Goal: Task Accomplishment & Management: Use online tool/utility

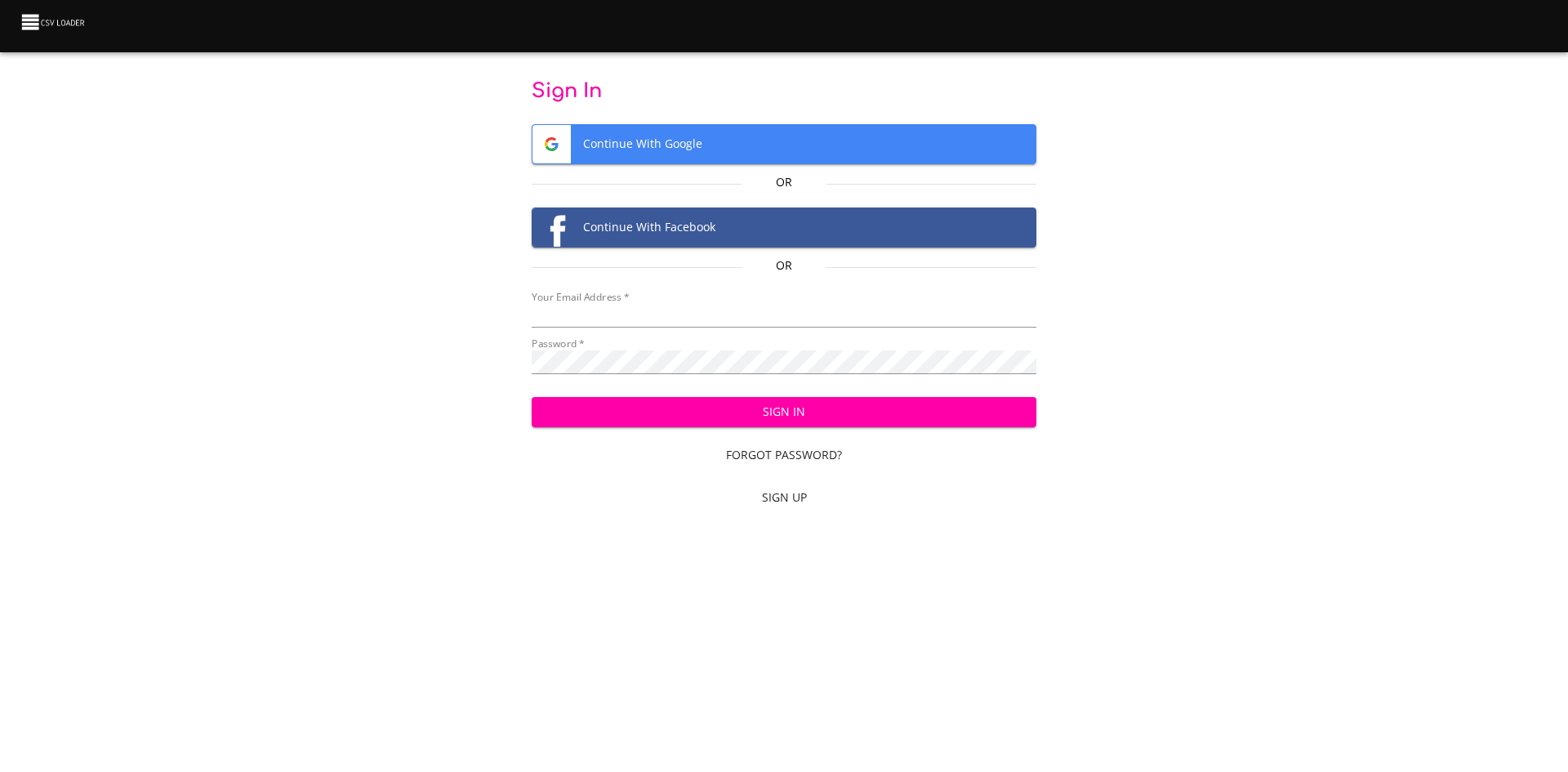
type input "[PERSON_NAME][EMAIL_ADDRESS][PERSON_NAME][DOMAIN_NAME]"
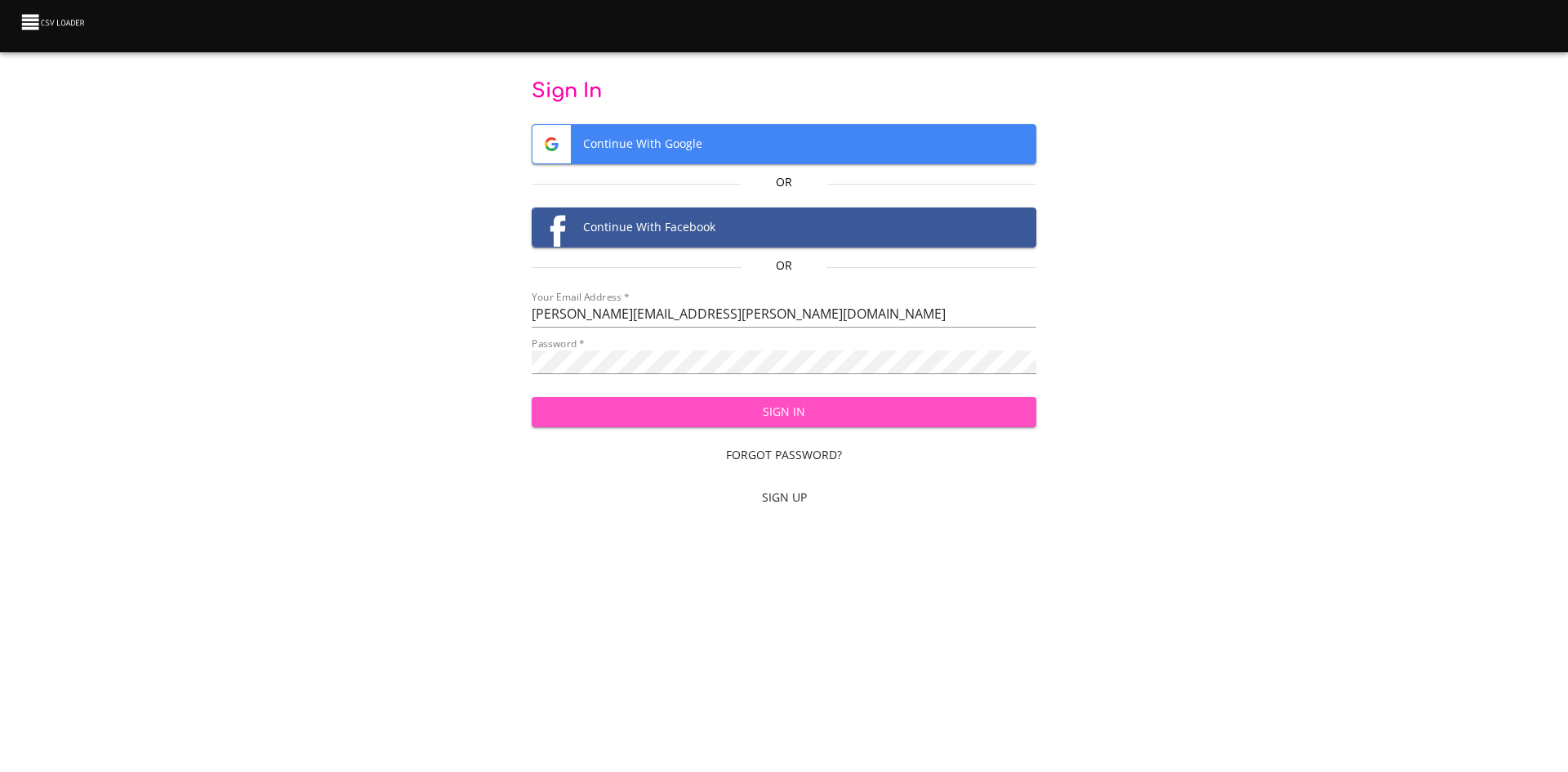
click at [768, 414] on span "Sign In" at bounding box center [784, 412] width 479 height 20
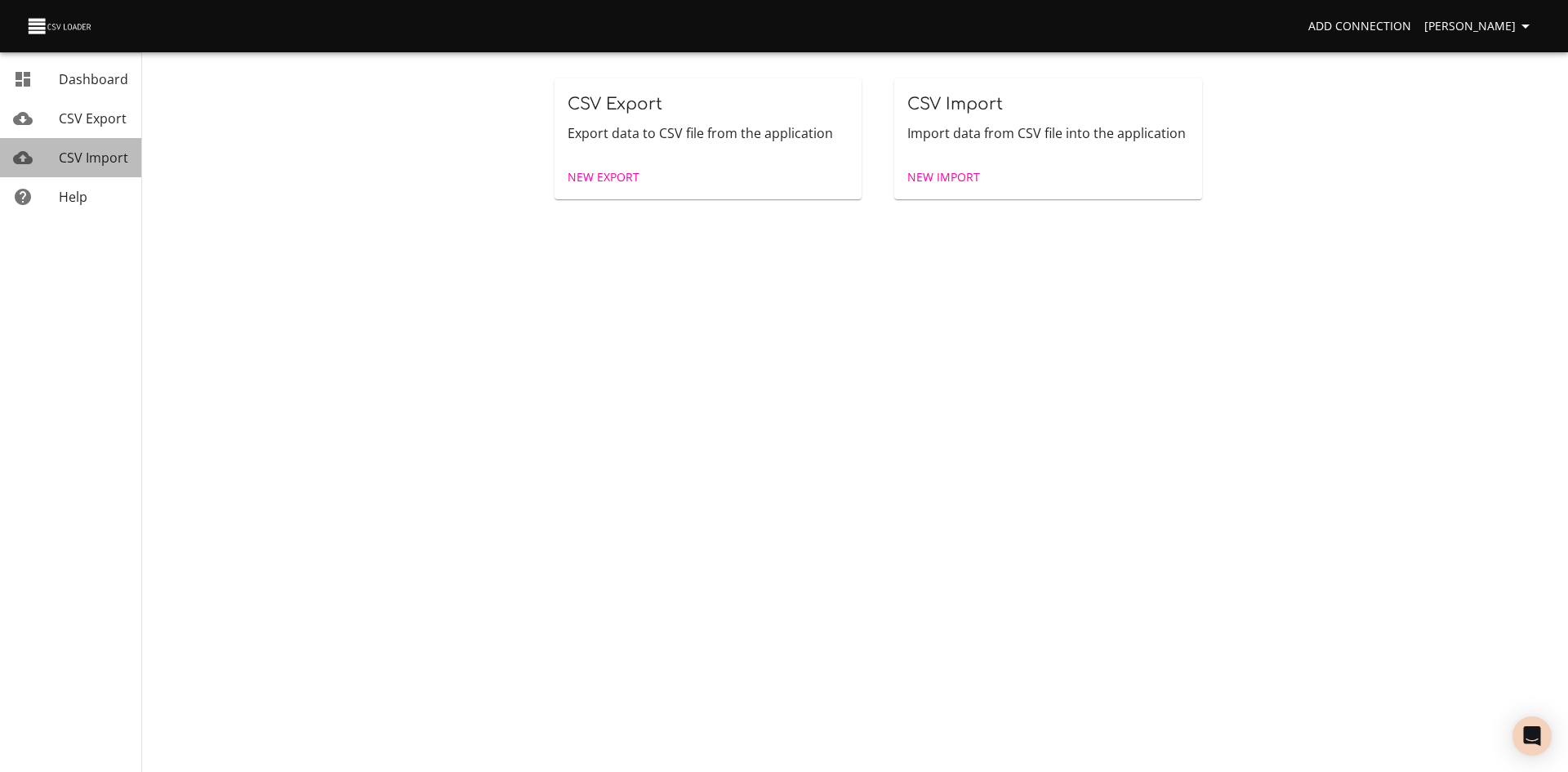
click at [68, 154] on span "CSV Import" at bounding box center [93, 158] width 69 height 18
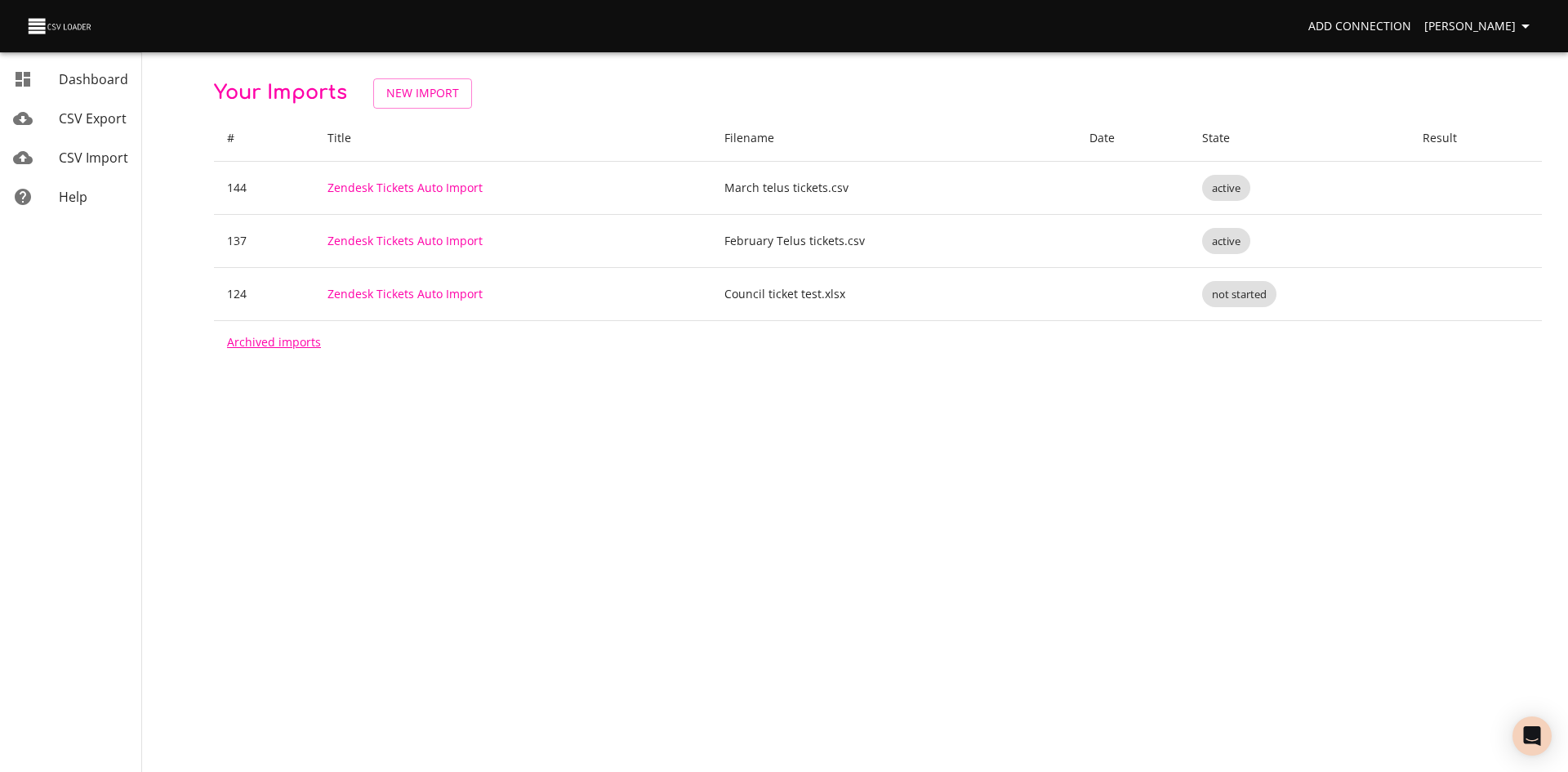
click at [248, 341] on link "Archived imports" at bounding box center [274, 341] width 94 height 16
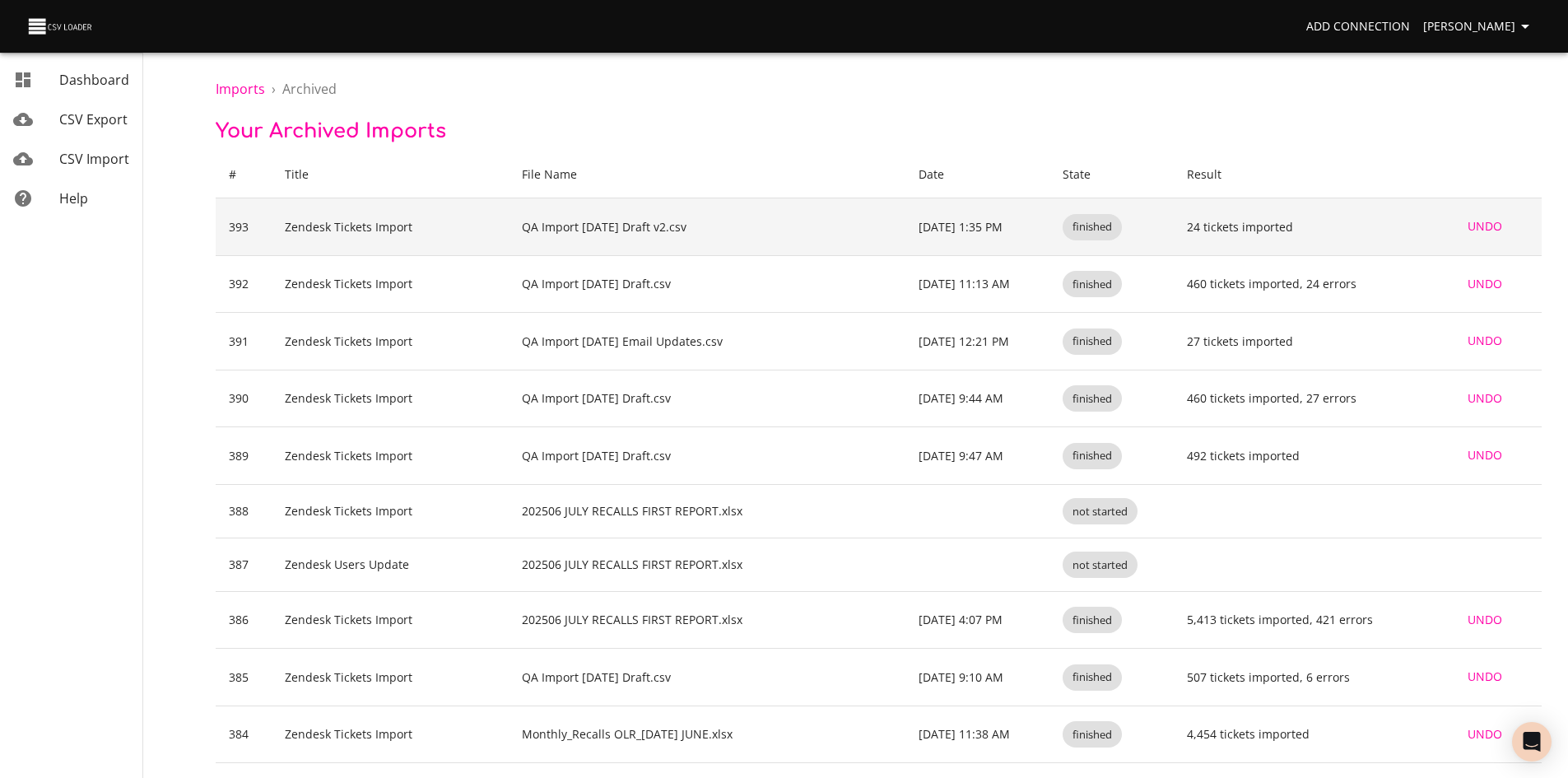
click at [477, 234] on td "Zendesk Tickets Import" at bounding box center [389, 227] width 236 height 58
click at [553, 231] on td "QA Import Sept 25 Draft v2.csv" at bounding box center [707, 227] width 397 height 58
click at [326, 228] on td "Zendesk Tickets Import" at bounding box center [389, 227] width 236 height 58
